Goal: Navigation & Orientation: Understand site structure

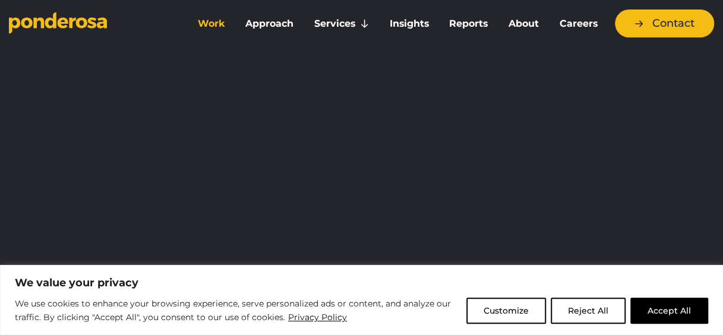
click at [665, 307] on button "Accept All" at bounding box center [669, 311] width 78 height 26
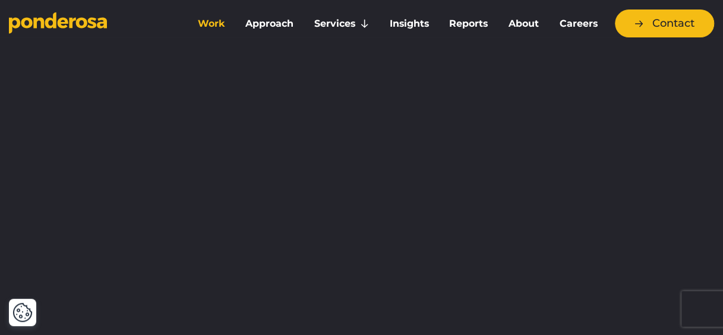
click at [202, 24] on link "Work" at bounding box center [211, 23] width 43 height 25
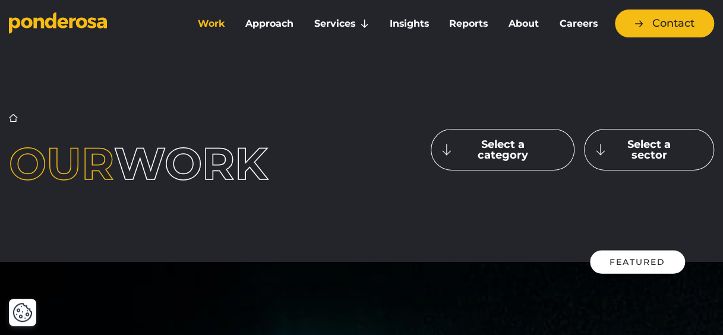
click at [531, 146] on button "Select a category" at bounding box center [503, 150] width 144 height 42
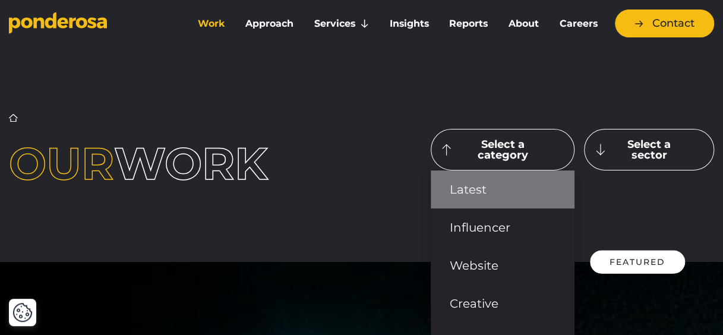
click at [471, 197] on link "Latest" at bounding box center [503, 190] width 144 height 38
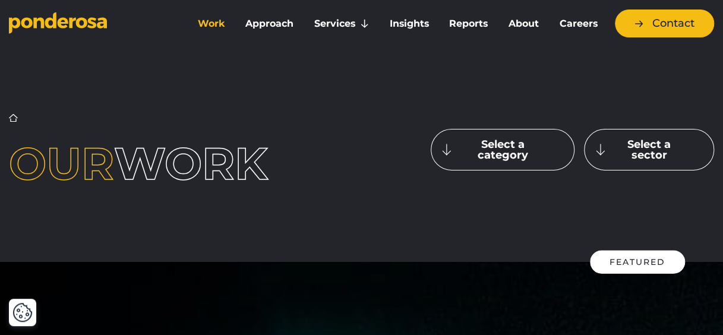
click at [649, 143] on button "Select a sector" at bounding box center [649, 150] width 130 height 42
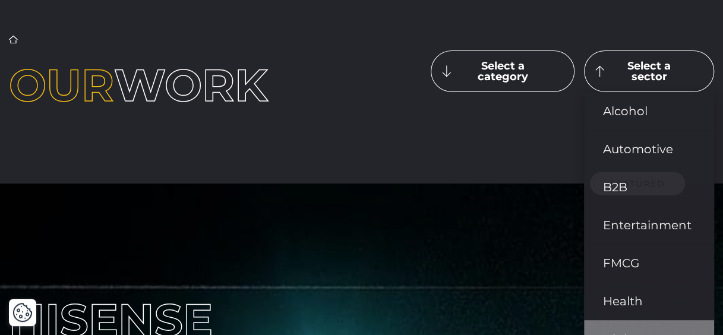
scroll to position [119, 0]
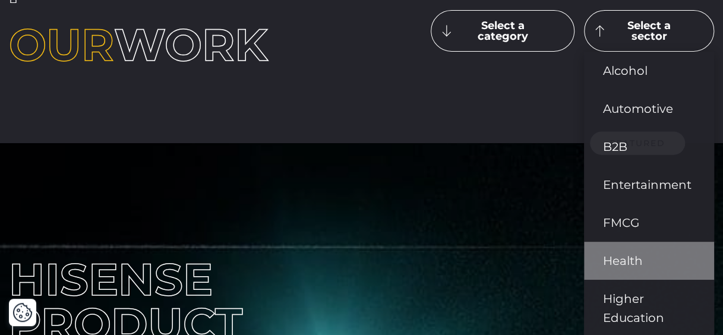
click at [625, 271] on link "Health" at bounding box center [649, 261] width 130 height 38
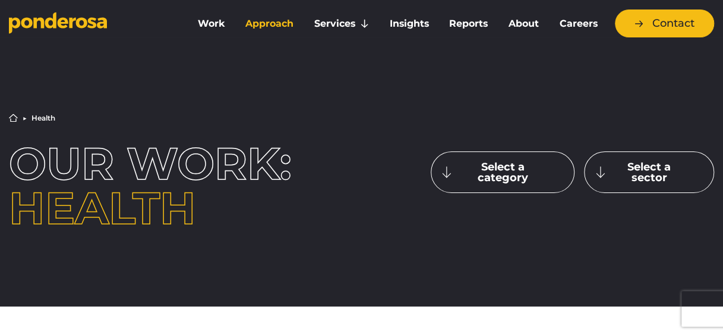
click at [283, 27] on link "Approach" at bounding box center [270, 23] width 64 height 25
